Goal: Transaction & Acquisition: Obtain resource

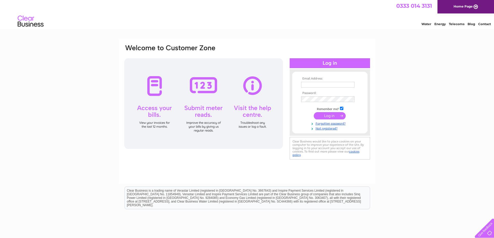
type input "wendymchugh1811@gmail.com"
click at [323, 116] on input "submit" at bounding box center [330, 115] width 32 height 7
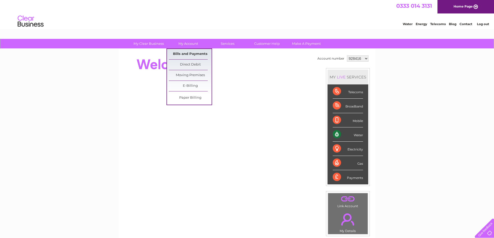
click at [191, 53] on link "Bills and Payments" at bounding box center [190, 54] width 43 height 10
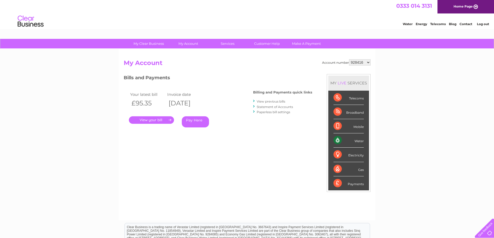
click at [158, 121] on link "." at bounding box center [151, 120] width 45 height 8
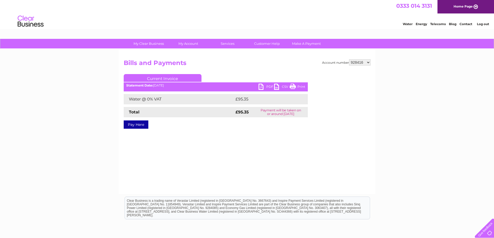
click at [262, 86] on link "PDF" at bounding box center [267, 88] width 16 height 8
click at [368, 63] on select "928416 1099835 1129976" at bounding box center [360, 62] width 22 height 6
select select "1099835"
click at [349, 59] on select "928416 1099835 1129976" at bounding box center [360, 62] width 22 height 6
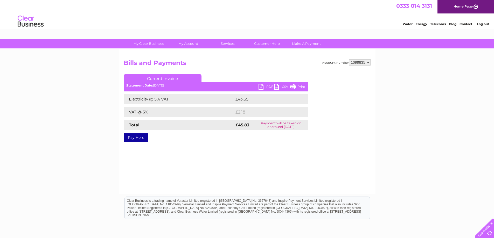
click at [260, 86] on link "PDF" at bounding box center [267, 88] width 16 height 8
click at [369, 62] on select "928416 1099835 1129976" at bounding box center [360, 62] width 22 height 6
select select "1129976"
click at [349, 59] on select "928416 1099835 1129976" at bounding box center [360, 62] width 22 height 6
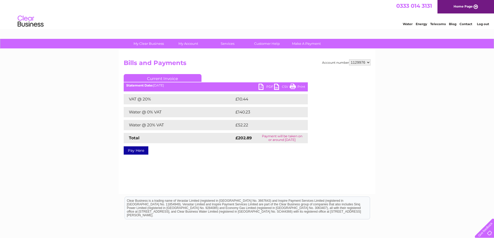
click at [261, 86] on link "PDF" at bounding box center [267, 88] width 16 height 8
click at [484, 24] on link "Log out" at bounding box center [483, 24] width 12 height 4
